Goal: Task Accomplishment & Management: Manage account settings

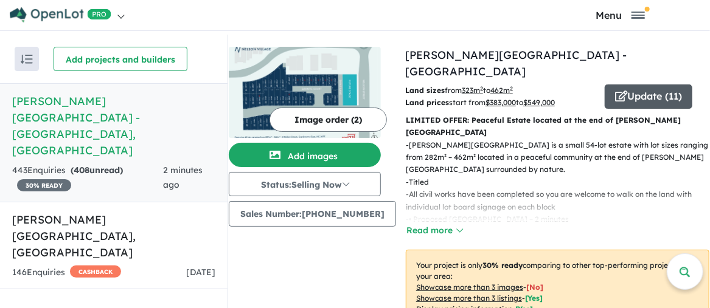
click at [643, 85] on button "Update ( 11 )" at bounding box center [649, 97] width 88 height 24
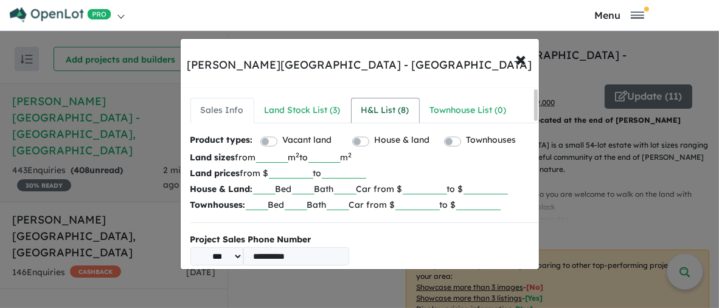
click at [383, 112] on div "H&L List ( 8 )" at bounding box center [385, 110] width 48 height 15
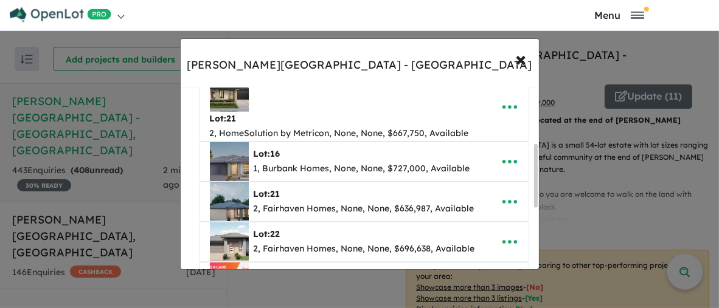
scroll to position [61, 0]
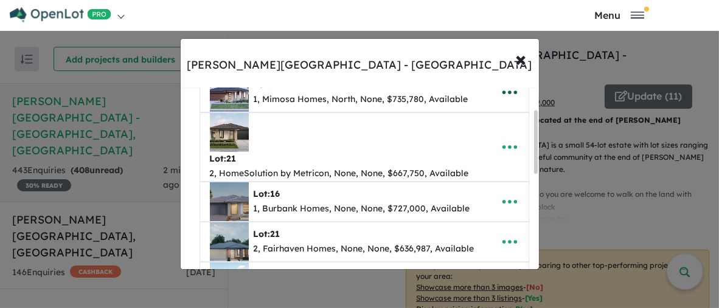
click at [506, 91] on icon "button" at bounding box center [509, 93] width 15 height 4
click at [480, 149] on link "Remove" at bounding box center [483, 151] width 90 height 28
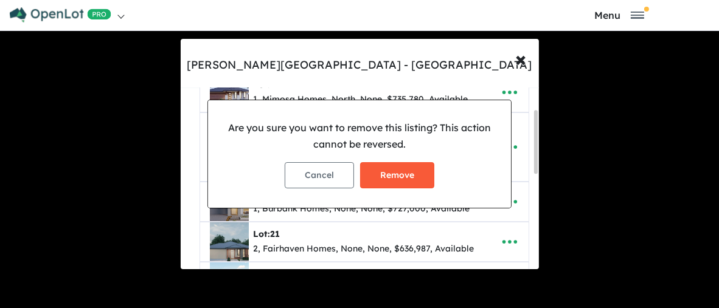
click at [398, 175] on button "Remove" at bounding box center [397, 175] width 74 height 26
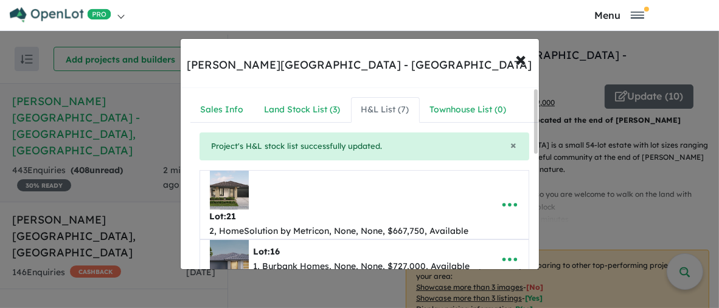
scroll to position [0, 0]
click at [512, 204] on icon "button" at bounding box center [509, 206] width 15 height 4
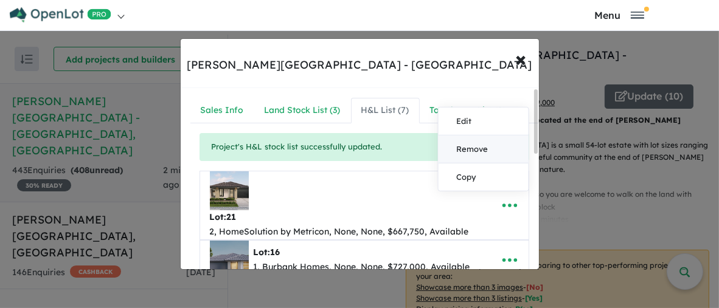
click at [483, 146] on link "Remove" at bounding box center [483, 150] width 90 height 28
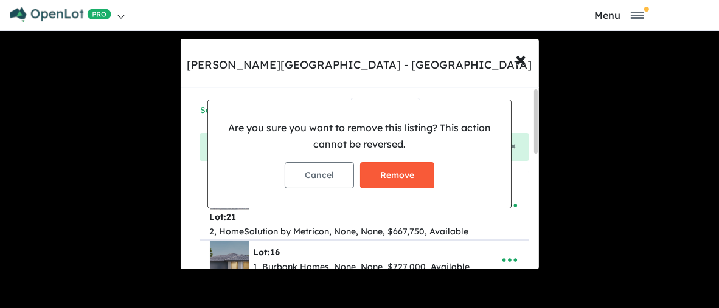
click at [423, 179] on button "Remove" at bounding box center [397, 175] width 74 height 26
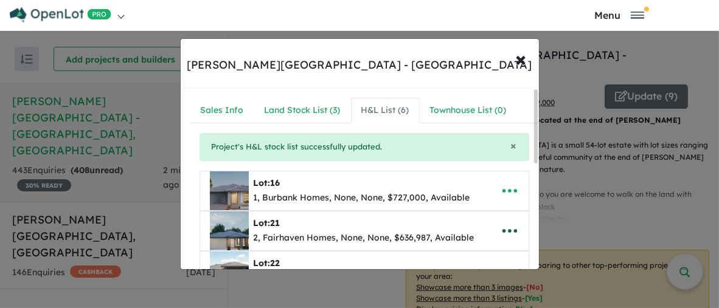
click at [509, 229] on icon "button" at bounding box center [510, 231] width 18 height 18
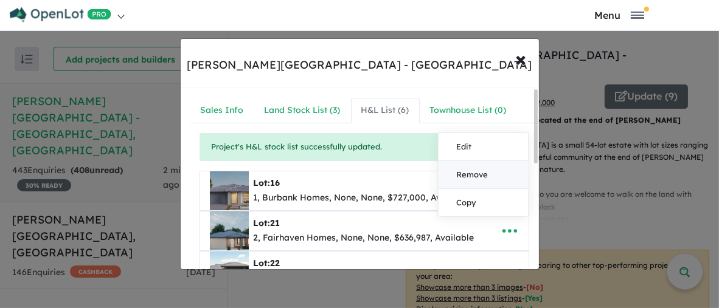
click at [484, 176] on link "Remove" at bounding box center [483, 175] width 90 height 28
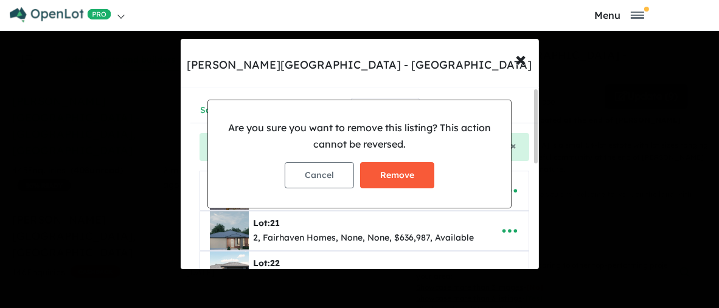
click at [417, 179] on button "Remove" at bounding box center [397, 175] width 74 height 26
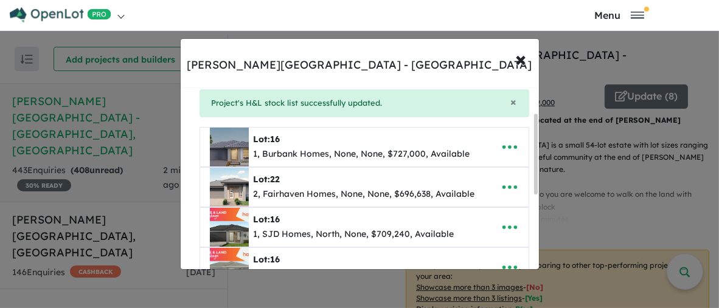
scroll to position [61, 0]
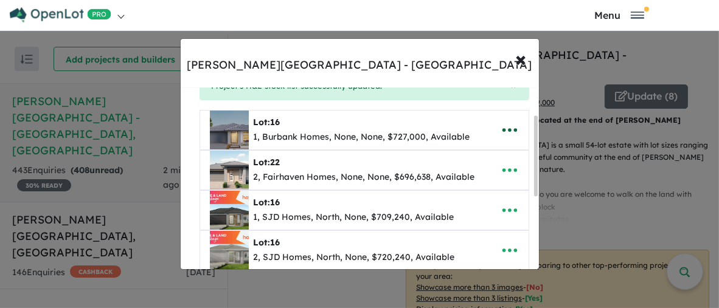
click at [510, 130] on icon "button" at bounding box center [510, 130] width 18 height 18
click at [487, 186] on link "Remove" at bounding box center [483, 189] width 90 height 28
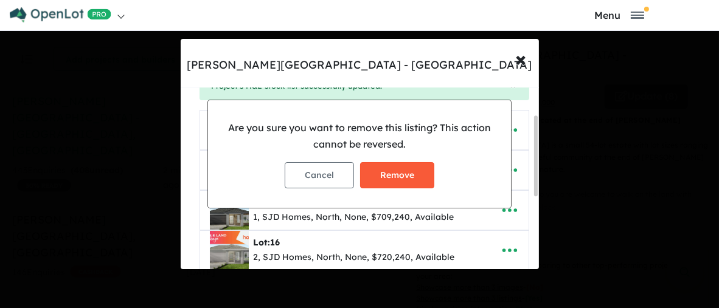
click at [422, 181] on button "Remove" at bounding box center [397, 175] width 74 height 26
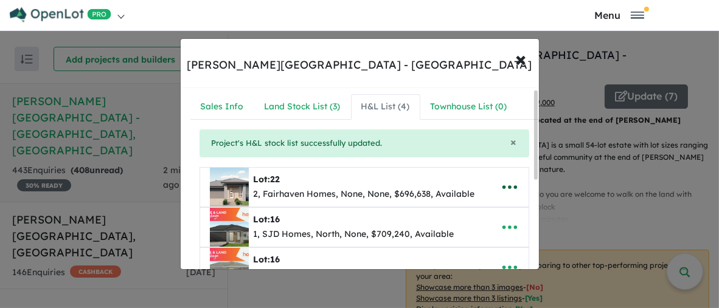
scroll to position [0, 0]
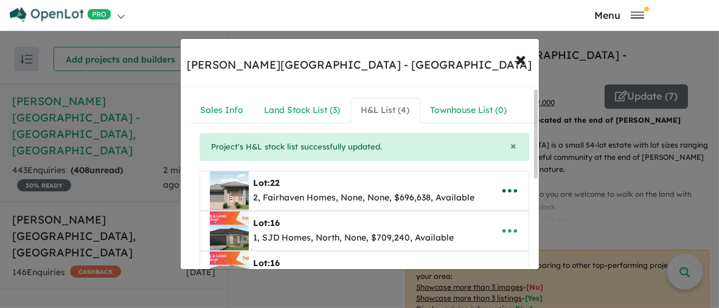
click at [508, 190] on icon "button" at bounding box center [510, 191] width 18 height 18
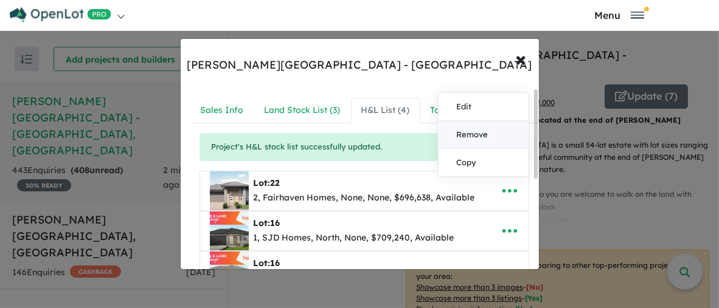
click at [479, 133] on link "Remove" at bounding box center [483, 135] width 90 height 28
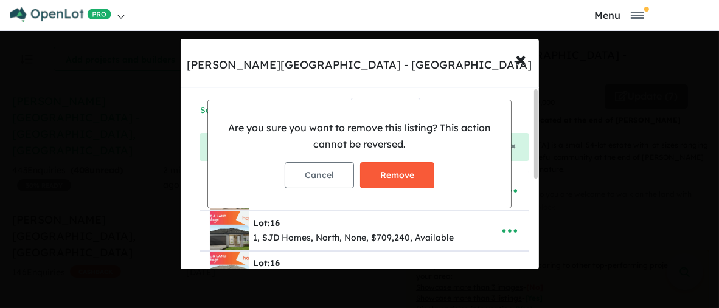
click at [413, 179] on button "Remove" at bounding box center [397, 175] width 74 height 26
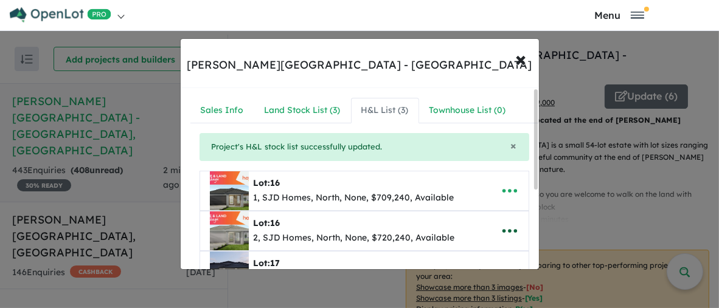
click at [506, 229] on icon "button" at bounding box center [509, 231] width 15 height 4
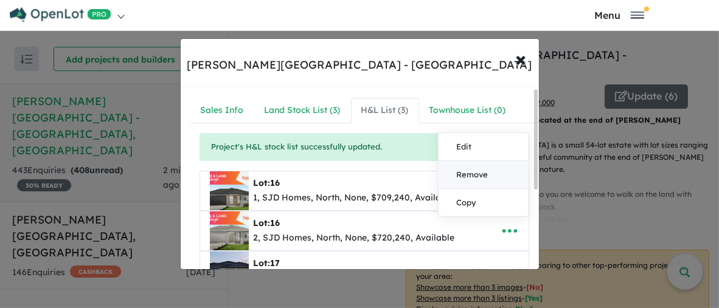
click at [482, 175] on link "Remove" at bounding box center [483, 175] width 90 height 28
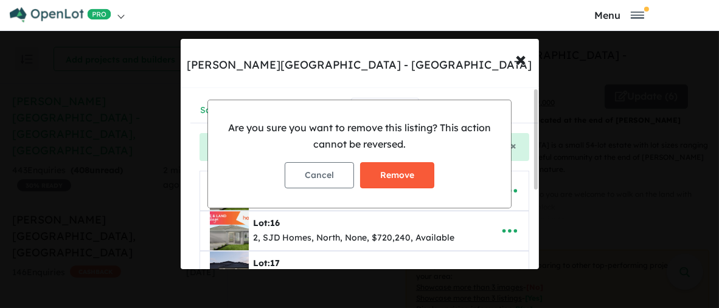
click at [421, 179] on button "Remove" at bounding box center [397, 175] width 74 height 26
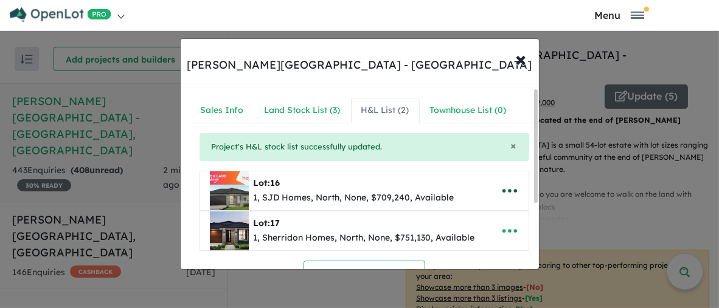
click at [504, 192] on icon "button" at bounding box center [510, 191] width 18 height 18
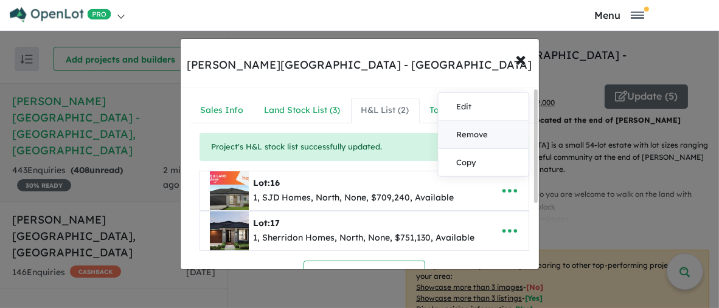
click at [482, 131] on link "Remove" at bounding box center [483, 135] width 90 height 28
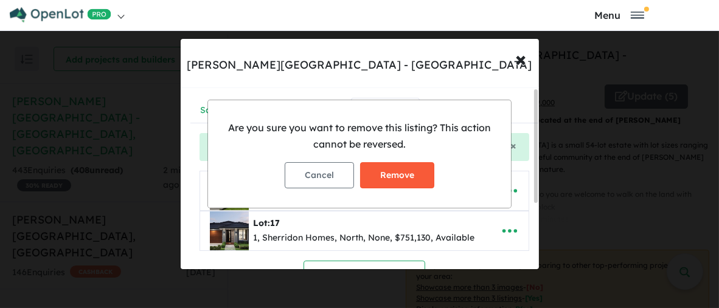
click at [425, 181] on button "Remove" at bounding box center [397, 175] width 74 height 26
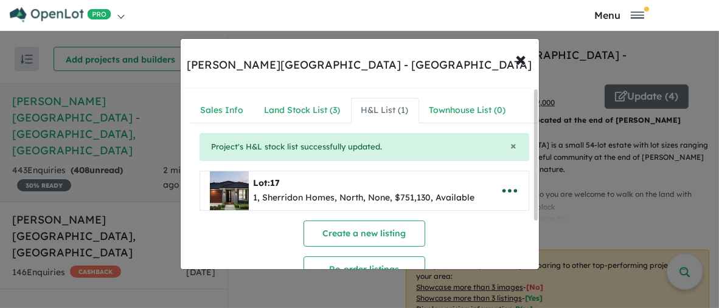
click at [510, 189] on icon "button" at bounding box center [509, 191] width 15 height 4
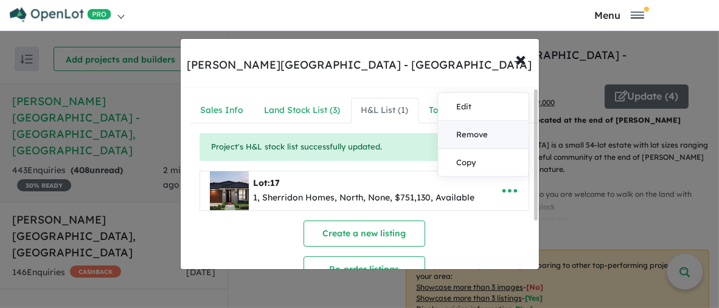
click at [493, 137] on link "Remove" at bounding box center [483, 135] width 90 height 28
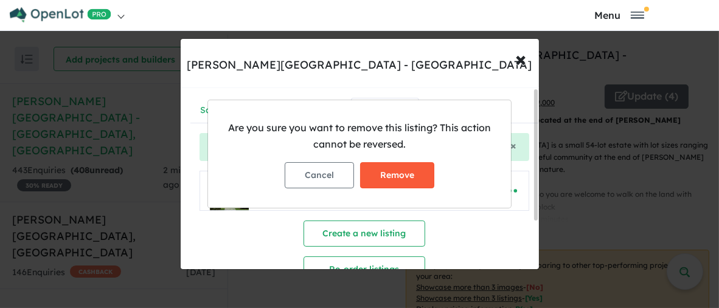
click at [416, 175] on button "Remove" at bounding box center [397, 175] width 74 height 26
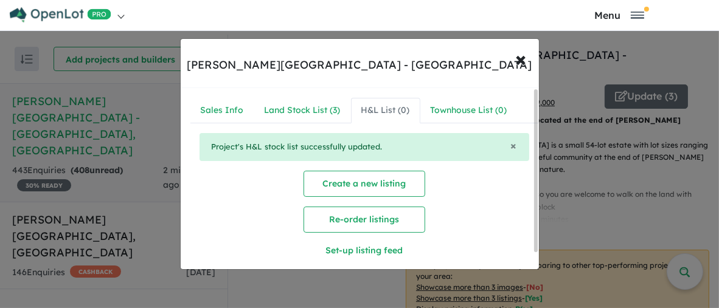
scroll to position [18, 0]
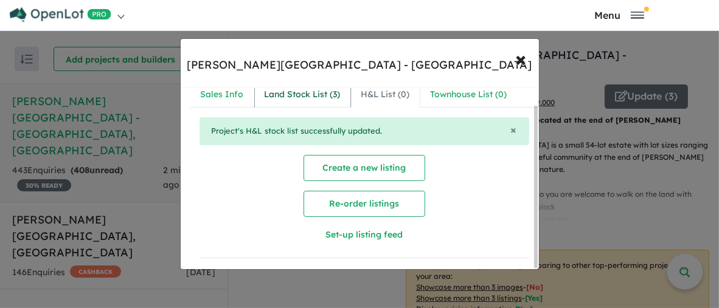
click at [304, 88] on div "Land Stock List ( 3 )" at bounding box center [303, 95] width 76 height 15
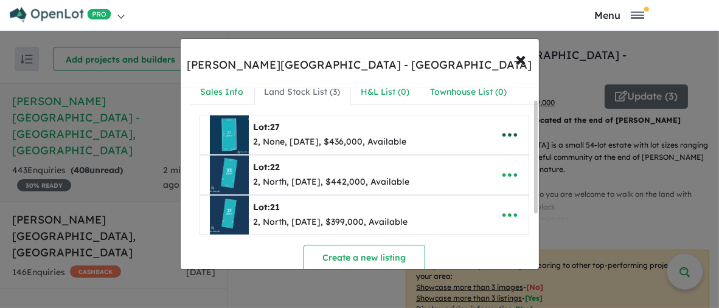
click at [503, 133] on icon "button" at bounding box center [510, 135] width 18 height 18
click at [481, 191] on link "Remove" at bounding box center [483, 193] width 90 height 28
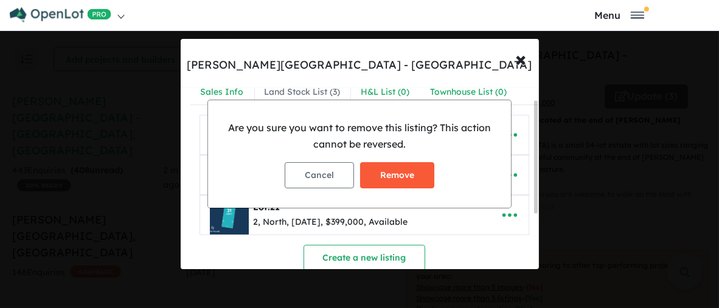
click at [419, 175] on button "Remove" at bounding box center [397, 175] width 74 height 26
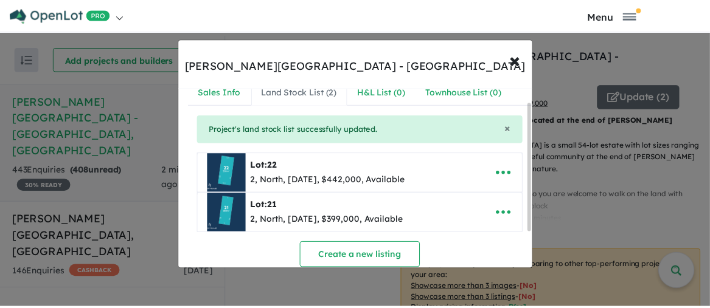
scroll to position [0, 0]
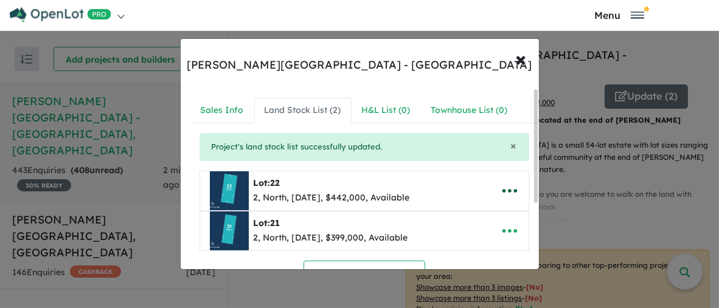
click at [504, 189] on icon "button" at bounding box center [509, 191] width 15 height 4
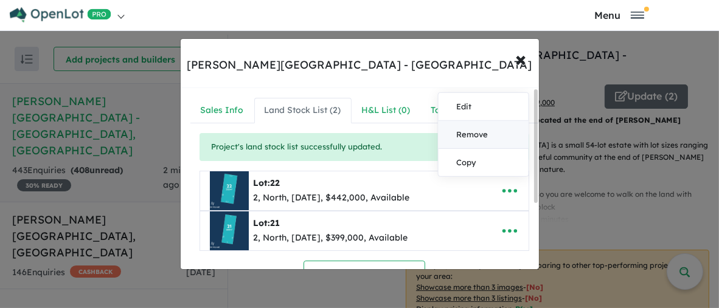
click at [480, 136] on link "Remove" at bounding box center [483, 135] width 90 height 28
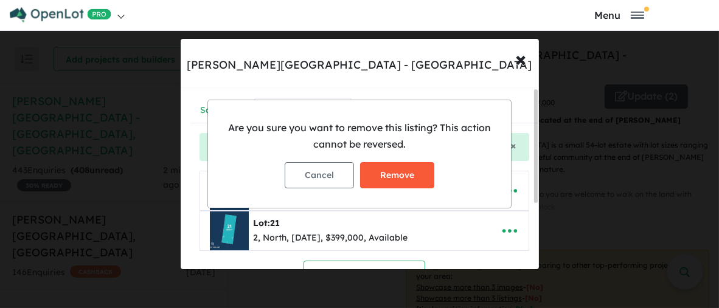
click at [417, 179] on button "Remove" at bounding box center [397, 175] width 74 height 26
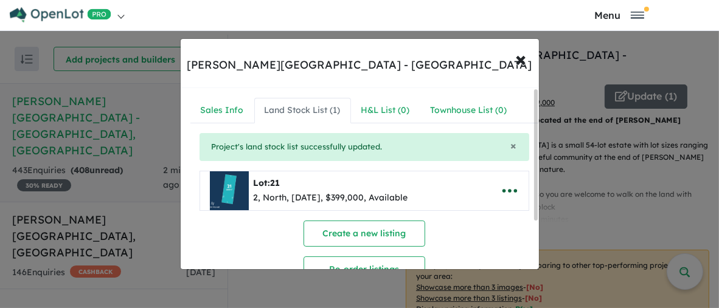
click at [507, 189] on icon "button" at bounding box center [510, 191] width 18 height 18
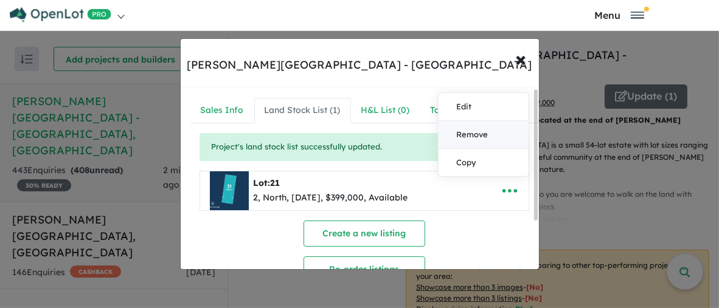
click at [501, 134] on link "Remove" at bounding box center [483, 135] width 90 height 28
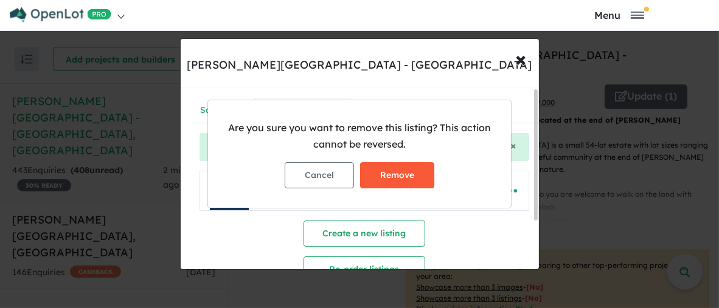
click at [416, 177] on button "Remove" at bounding box center [397, 175] width 74 height 26
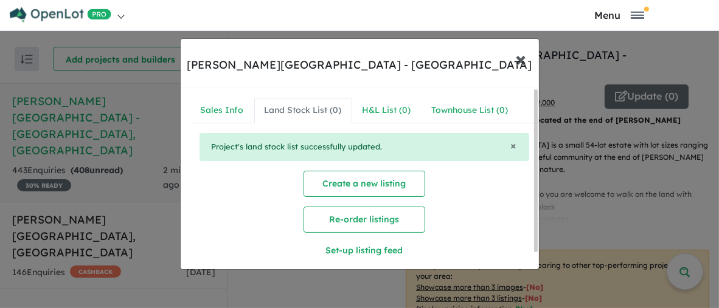
click at [524, 63] on span "×" at bounding box center [521, 59] width 11 height 26
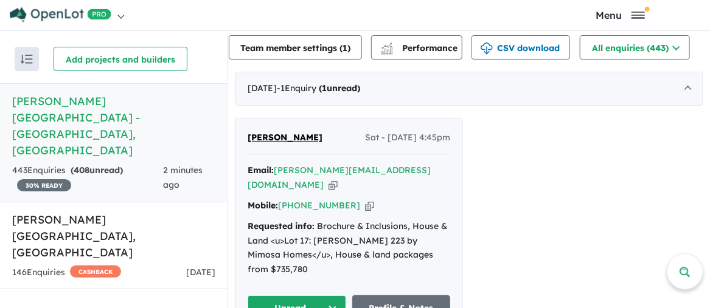
scroll to position [487, 0]
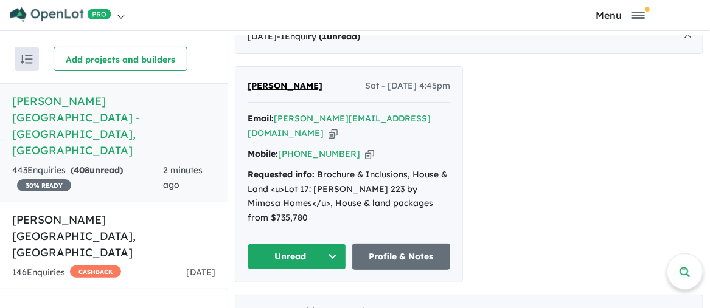
click at [328, 244] on button "Unread" at bounding box center [297, 257] width 99 height 26
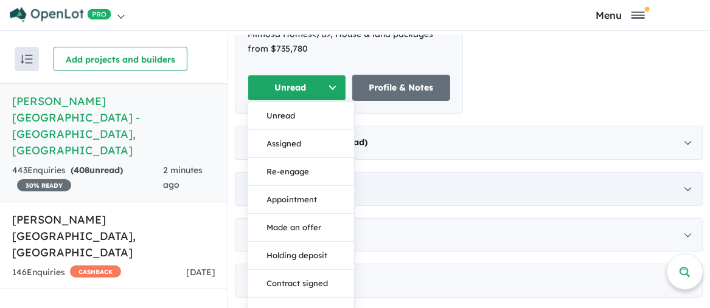
scroll to position [791, 0]
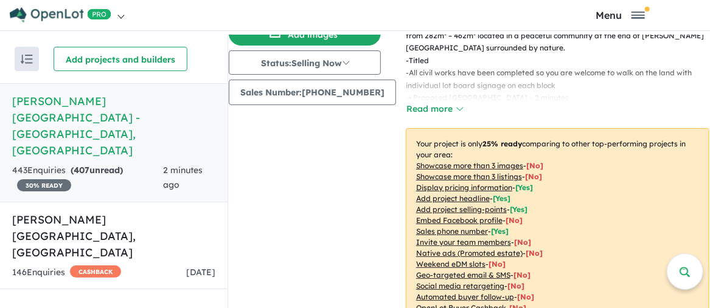
scroll to position [365, 0]
